Goal: Information Seeking & Learning: Find specific fact

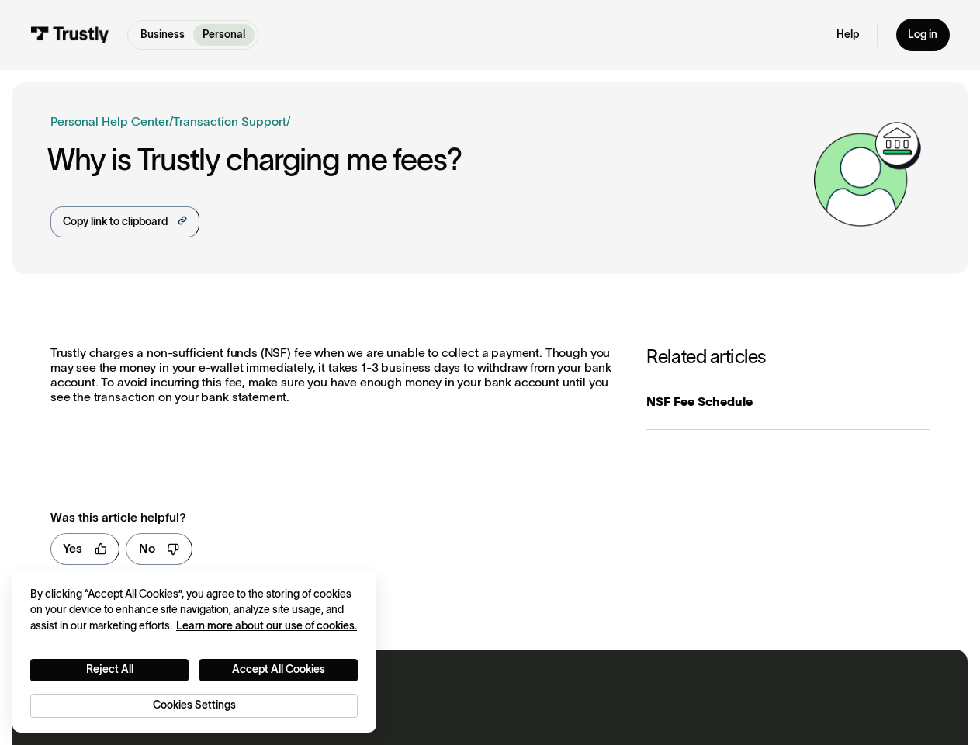
click at [490, 373] on p "Trustly charges a non-sufficient funds (NSF) fee when we are unable to collect …" at bounding box center [333, 375] width 566 height 58
click at [124, 222] on div "Copy link to clipboard" at bounding box center [115, 222] width 105 height 16
click at [85, 550] on link "Yes" at bounding box center [85, 549] width 70 height 32
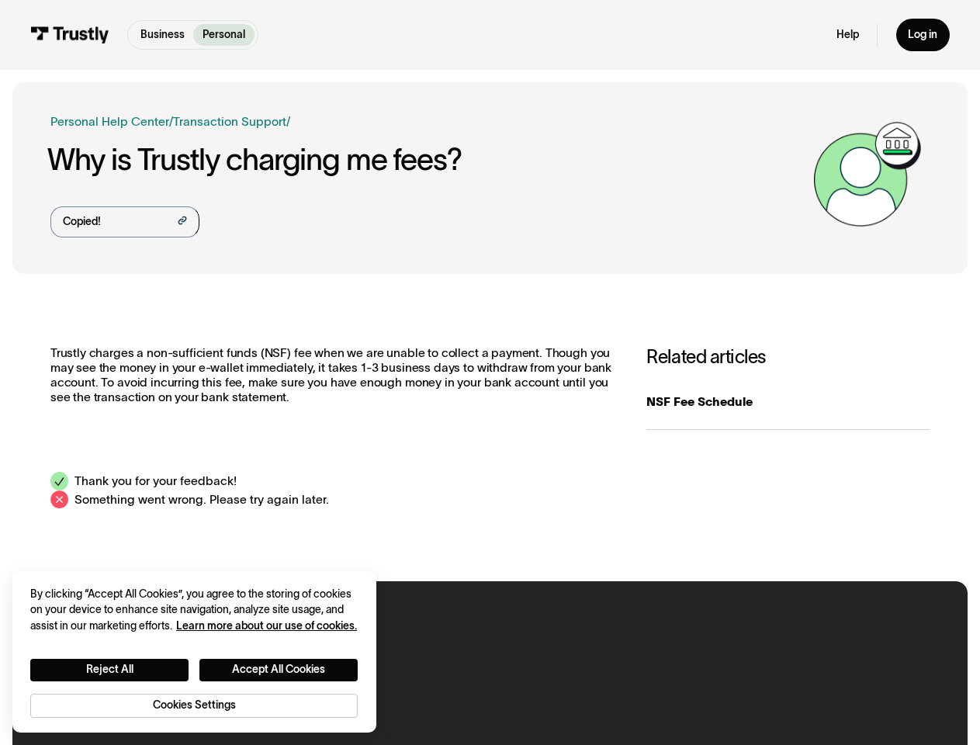
click at [158, 550] on div "**********" at bounding box center [490, 427] width 956 height 283
click at [109, 669] on button "Reject All" at bounding box center [109, 670] width 158 height 23
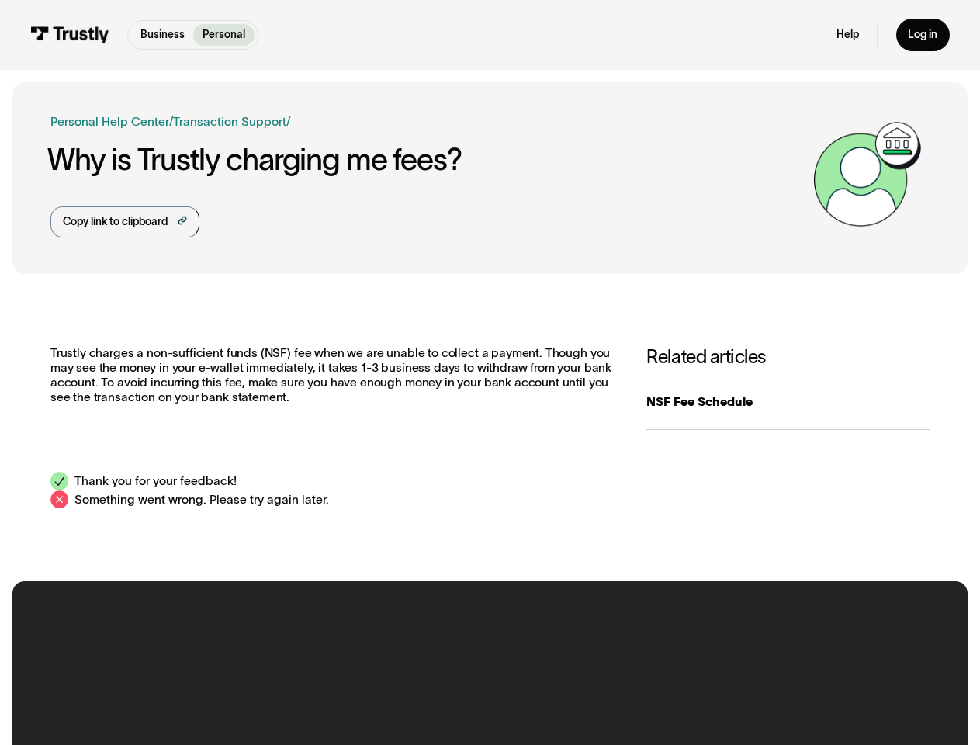
click at [279, 669] on button "Accept All Cookies" at bounding box center [278, 670] width 158 height 23
click at [194, 705] on div "Contact our North American support team We’re here for you 24/7 via chat, text,…" at bounding box center [490, 693] width 956 height 224
